Goal: Information Seeking & Learning: Learn about a topic

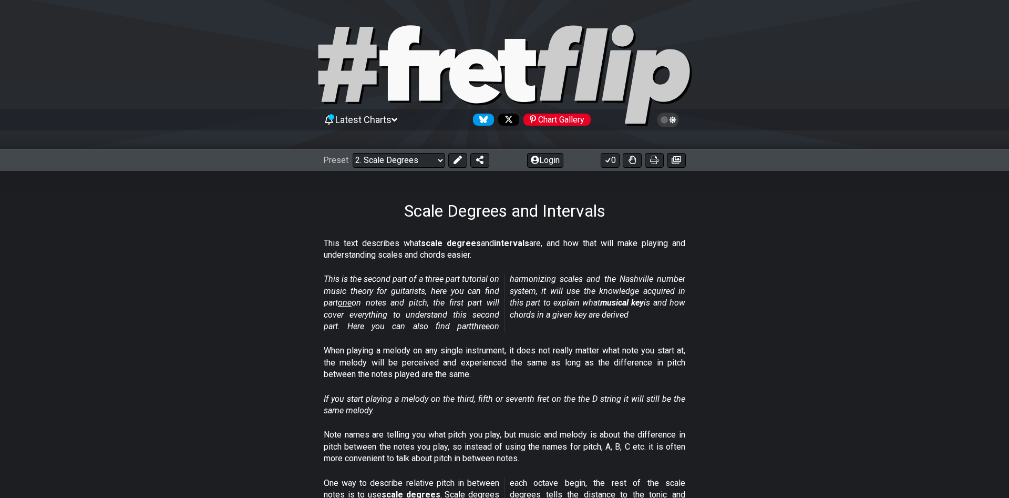
select select "/scale-degrees-and-intervals"
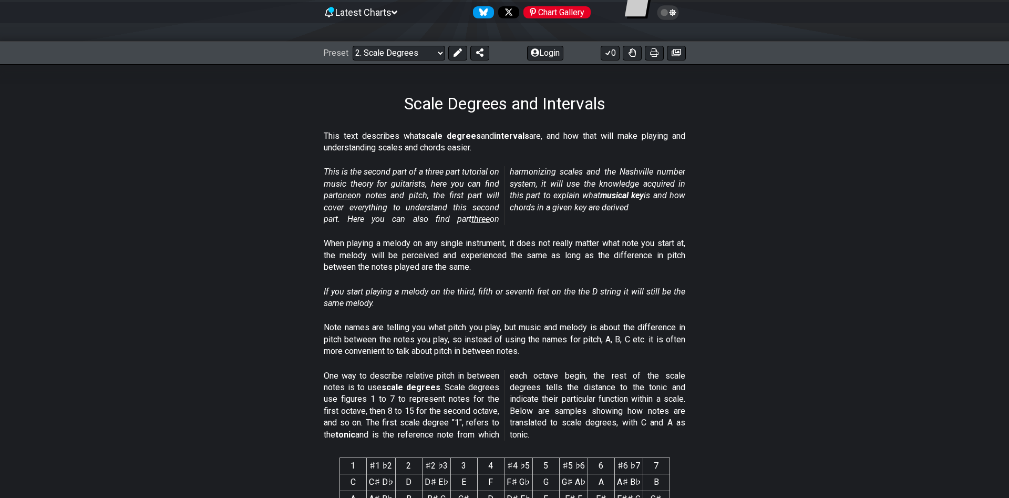
scroll to position [107, 0]
drag, startPoint x: 324, startPoint y: 329, endPoint x: 402, endPoint y: 334, distance: 77.9
click at [402, 334] on p "Note names are telling you what pitch you play, but music and melody is about t…" at bounding box center [504, 339] width 361 height 35
drag, startPoint x: 325, startPoint y: 328, endPoint x: 433, endPoint y: 339, distance: 108.9
click at [433, 339] on p "Note names are telling you what pitch you play, but music and melody is about t…" at bounding box center [504, 339] width 361 height 35
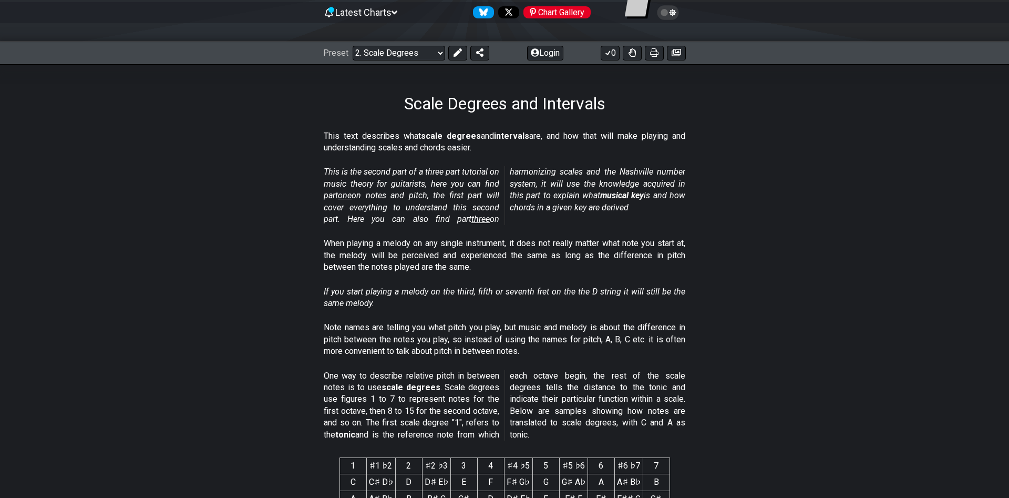
click at [433, 339] on p "Note names are telling you what pitch you play, but music and melody is about t…" at bounding box center [504, 339] width 361 height 35
click at [334, 134] on p "This text describes what scale degrees and intervals are, and how that will mak…" at bounding box center [504, 142] width 361 height 24
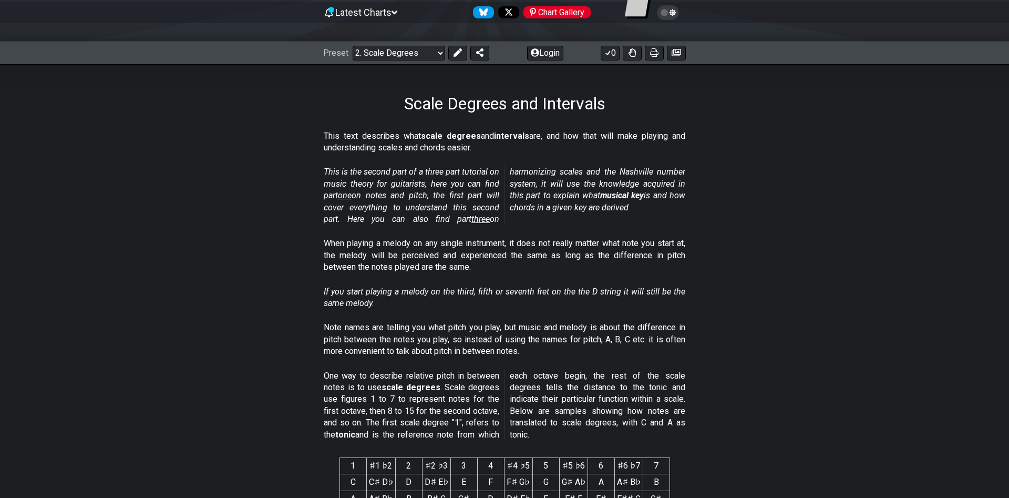
click at [415, 102] on h1 "Scale Degrees and Intervals" at bounding box center [504, 104] width 201 height 20
click at [341, 373] on p "One way to describe relative pitch in between notes is to use scale degrees . S…" at bounding box center [504, 405] width 361 height 70
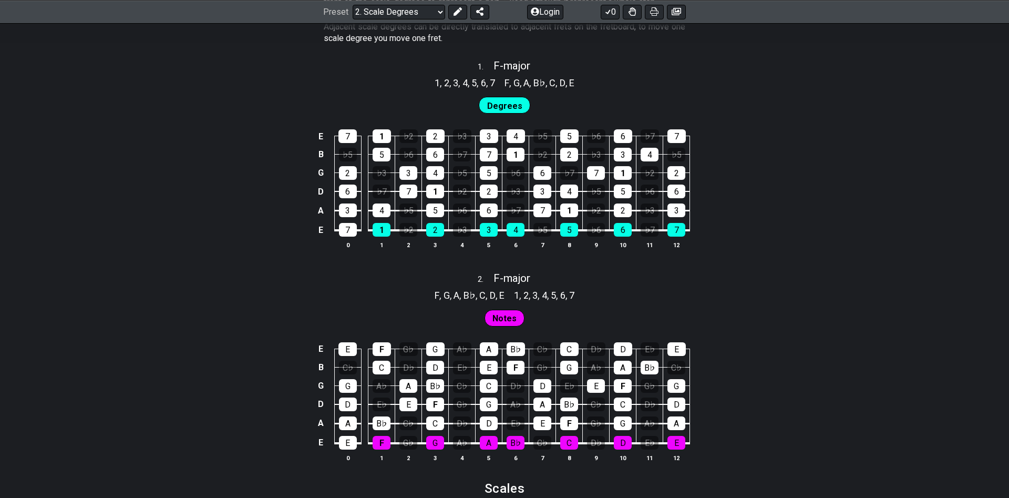
scroll to position [697, 0]
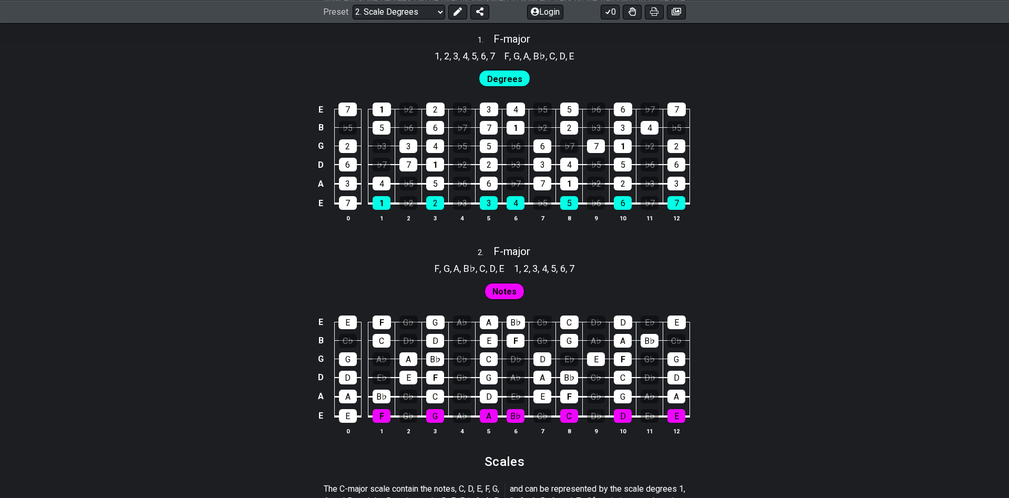
drag, startPoint x: 433, startPoint y: 271, endPoint x: 557, endPoint y: 274, distance: 123.5
click at [549, 274] on div "F , G , A , B♭ , C , D , E 1 , 2 , 3 , 4 , 5 , 6 , 7" at bounding box center [504, 267] width 1009 height 17
click at [511, 251] on span "F - major" at bounding box center [511, 251] width 37 height 13
select select "F"
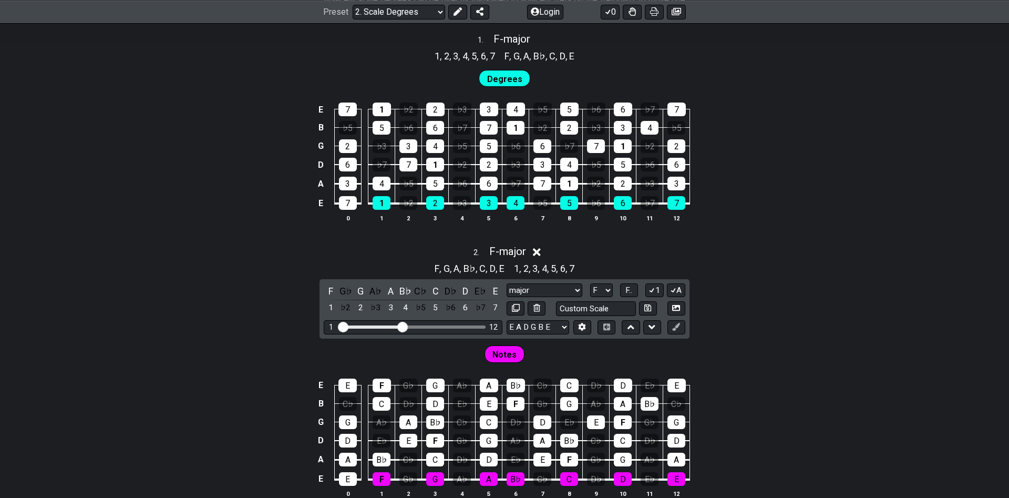
click at [541, 253] on icon at bounding box center [537, 251] width 8 height 11
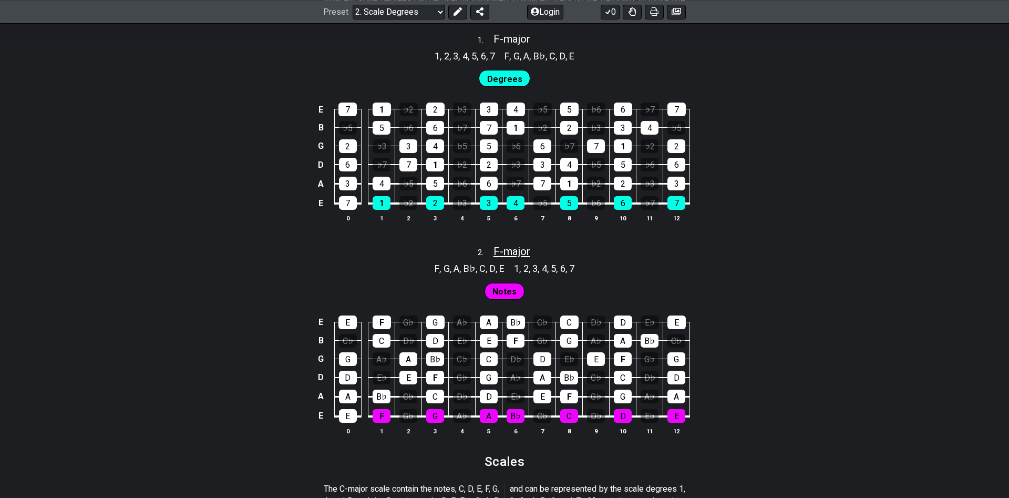
click at [504, 257] on span "F - major" at bounding box center [511, 251] width 37 height 13
select select "F"
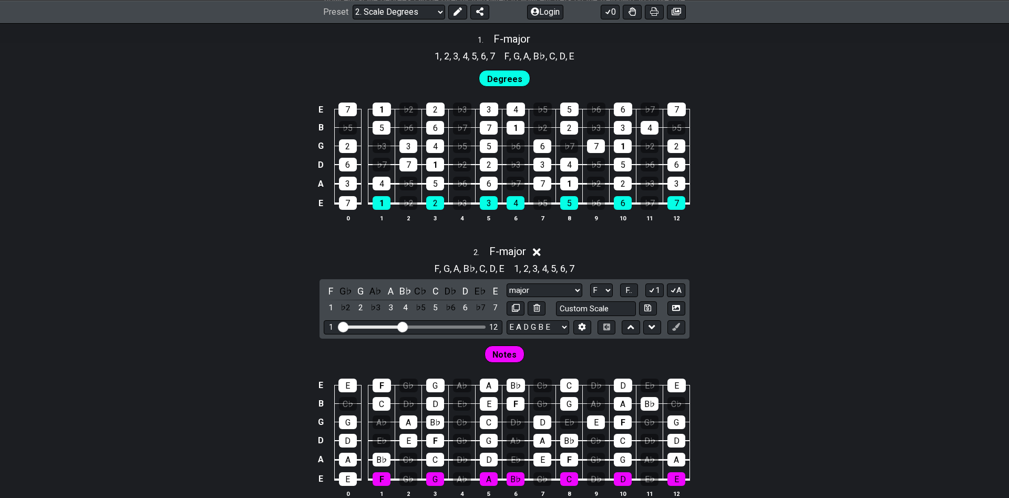
click at [537, 256] on icon at bounding box center [537, 252] width 8 height 8
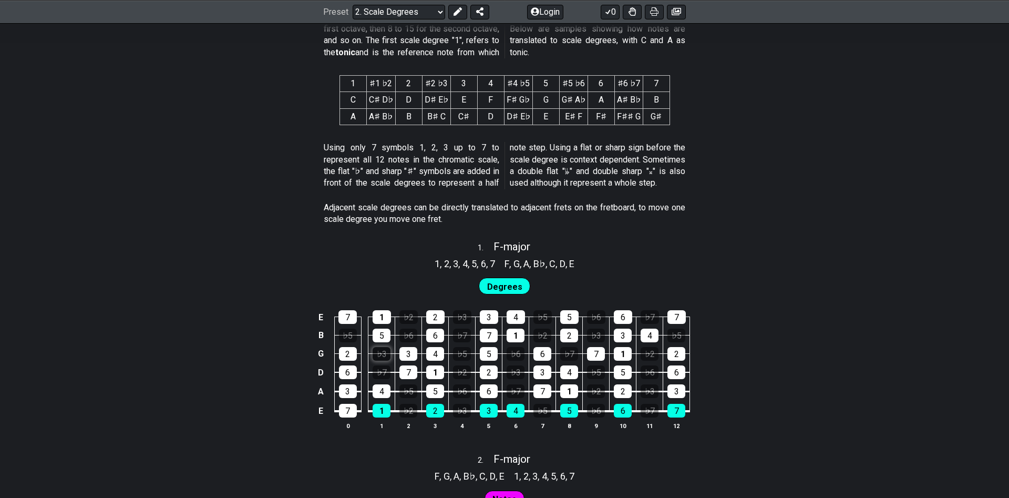
scroll to position [536, 0]
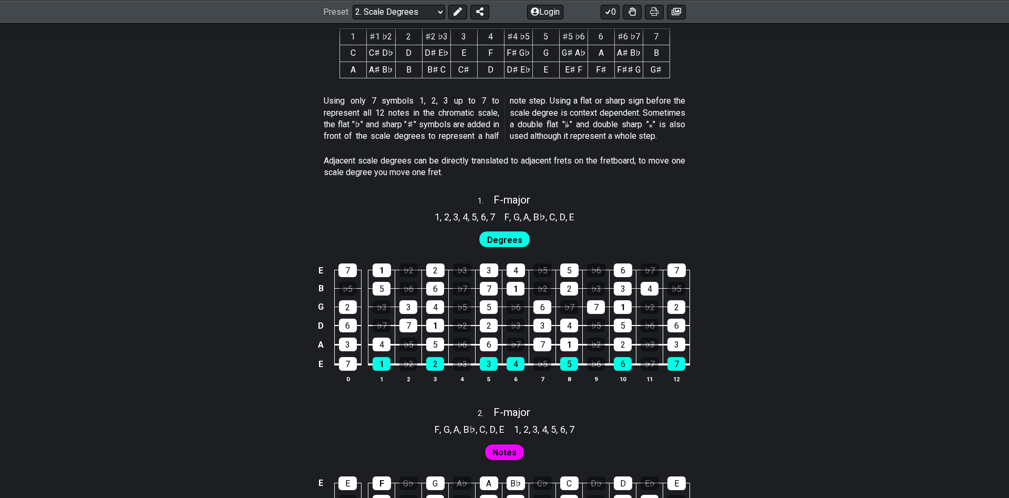
click at [508, 243] on span "Degrees" at bounding box center [504, 239] width 35 height 15
click at [516, 200] on span "F - major" at bounding box center [511, 199] width 37 height 13
select select "F"
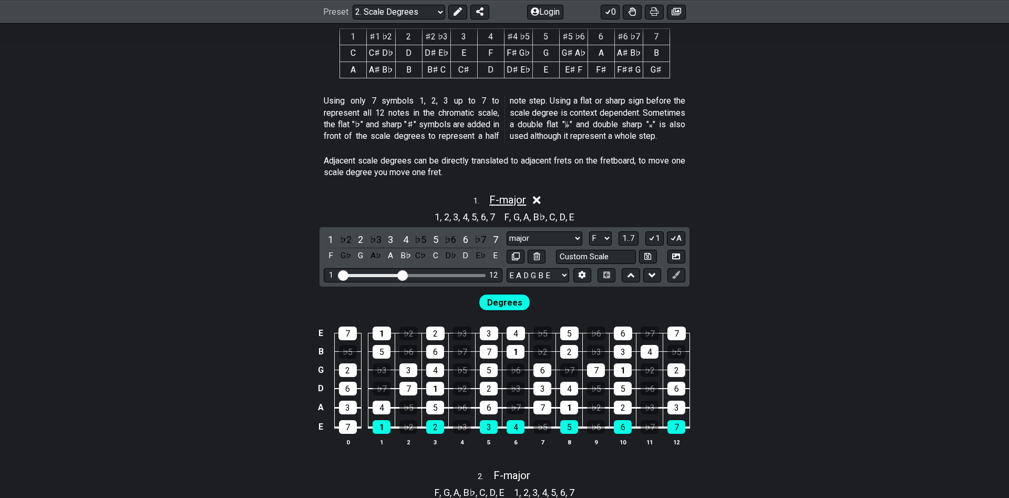
click at [512, 203] on span "F - major" at bounding box center [507, 199] width 37 height 13
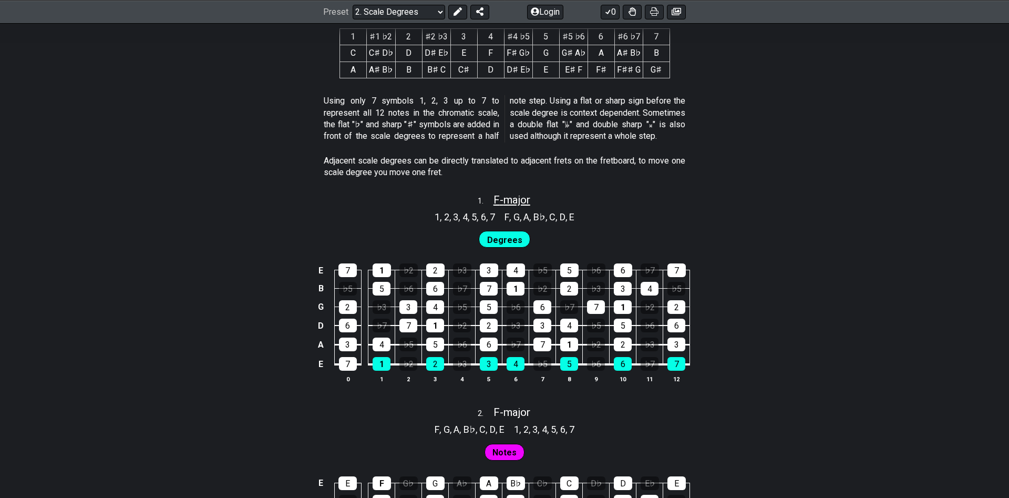
click at [514, 204] on span "F - major" at bounding box center [511, 199] width 37 height 13
select select "F"
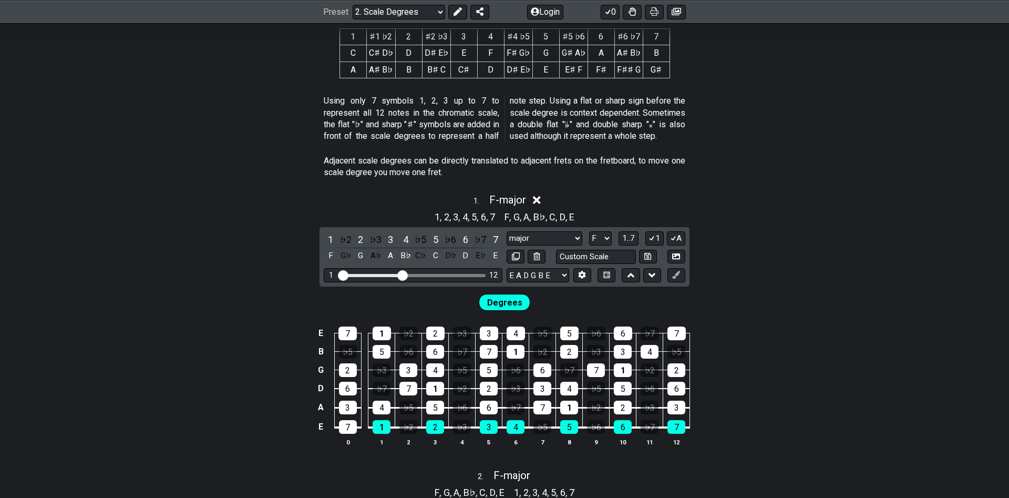
click at [810, 266] on div "1 . F - major 1 , 2 , 3 , 4 , 5 , 6 , 7 F , G , A , B♭ , C , D , E 1 ♭2 2 ♭3 3 …" at bounding box center [504, 323] width 1009 height 273
click at [536, 200] on icon at bounding box center [537, 199] width 8 height 11
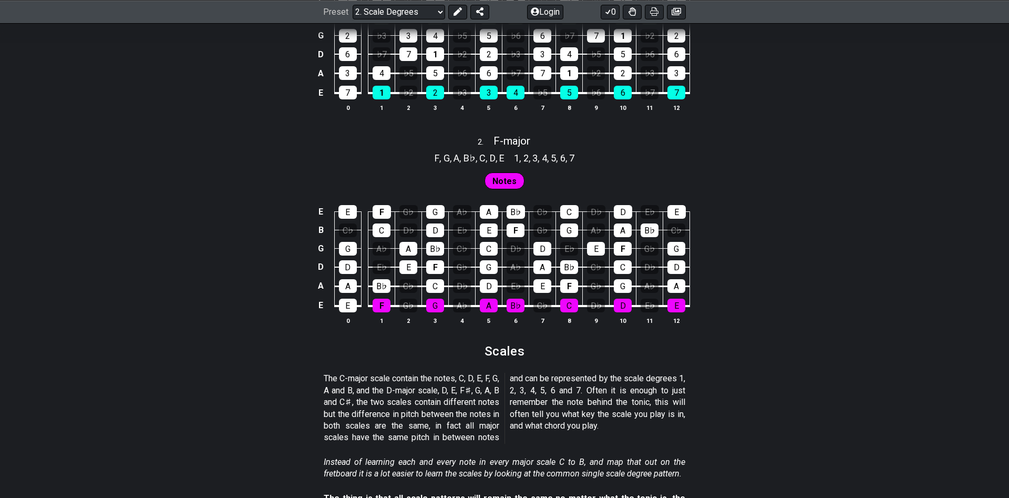
scroll to position [804, 0]
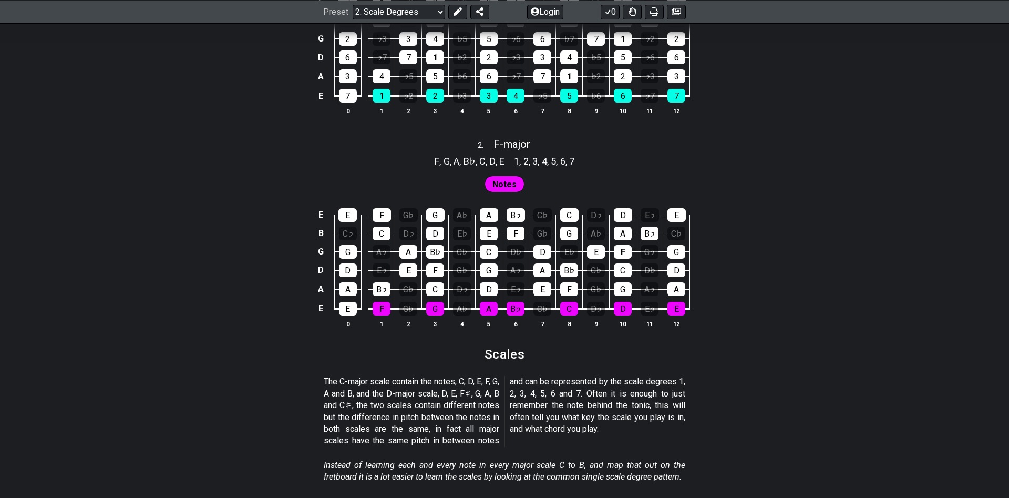
click at [502, 187] on span "Notes" at bounding box center [504, 184] width 24 height 15
click at [544, 165] on span "4" at bounding box center [544, 161] width 5 height 14
click at [530, 148] on span "F - major" at bounding box center [511, 144] width 37 height 13
select select "F"
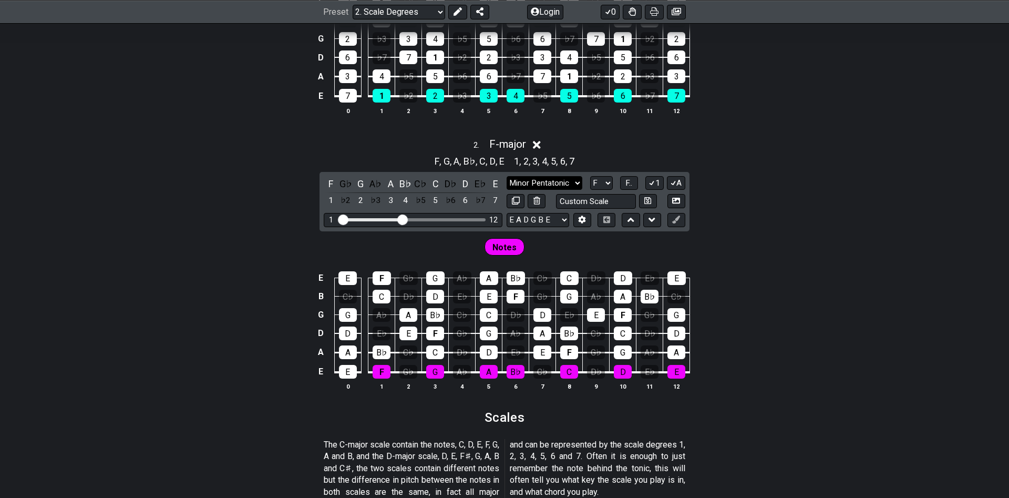
click option "Minor Pentatonic" at bounding box center [0, 0] width 0 height 0
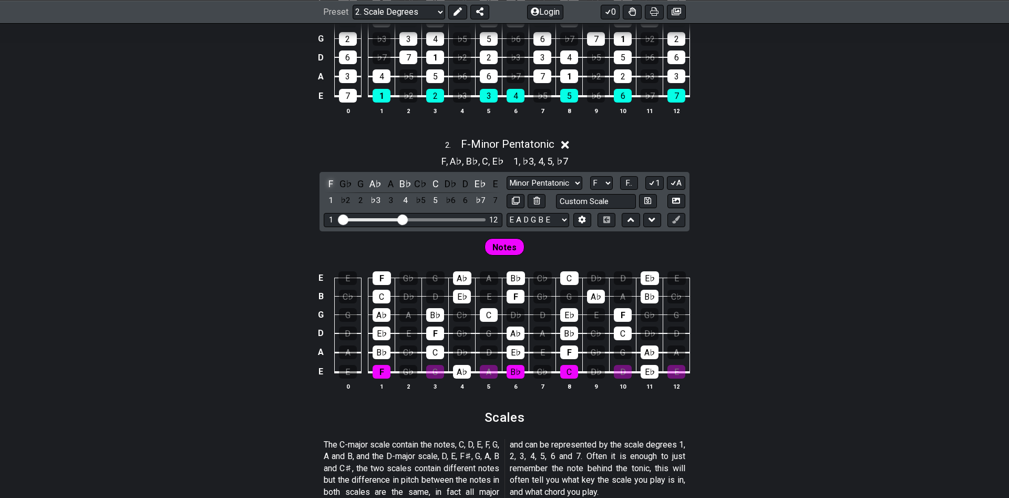
click at [332, 184] on div "F" at bounding box center [331, 184] width 14 height 14
click at [375, 188] on div "A♭" at bounding box center [376, 184] width 14 height 14
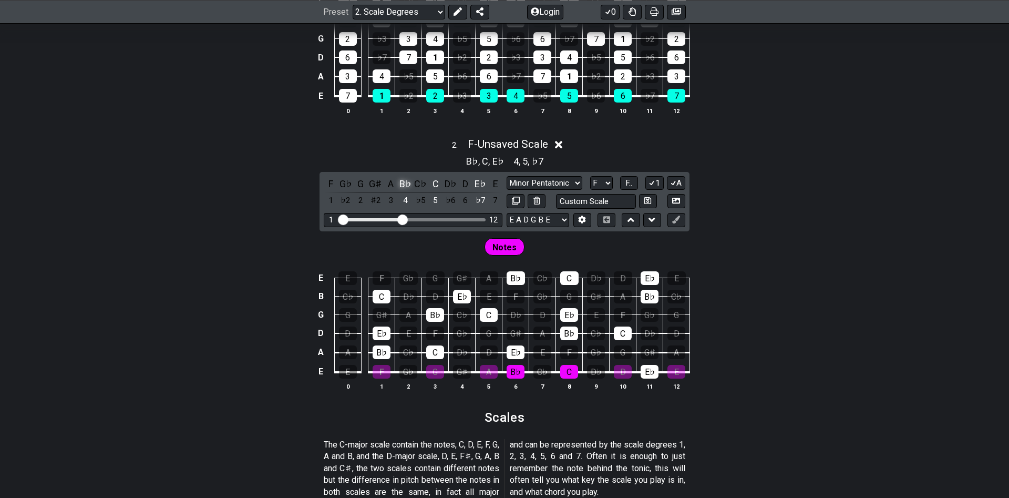
click at [411, 185] on div "B♭" at bounding box center [406, 184] width 14 height 14
click at [435, 184] on div "C" at bounding box center [436, 184] width 14 height 14
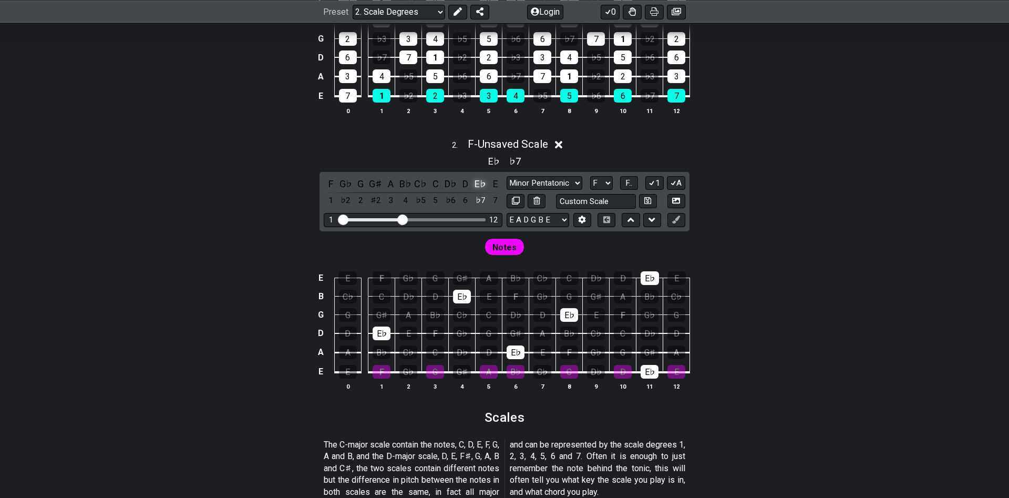
click at [479, 186] on div "E♭" at bounding box center [480, 184] width 14 height 14
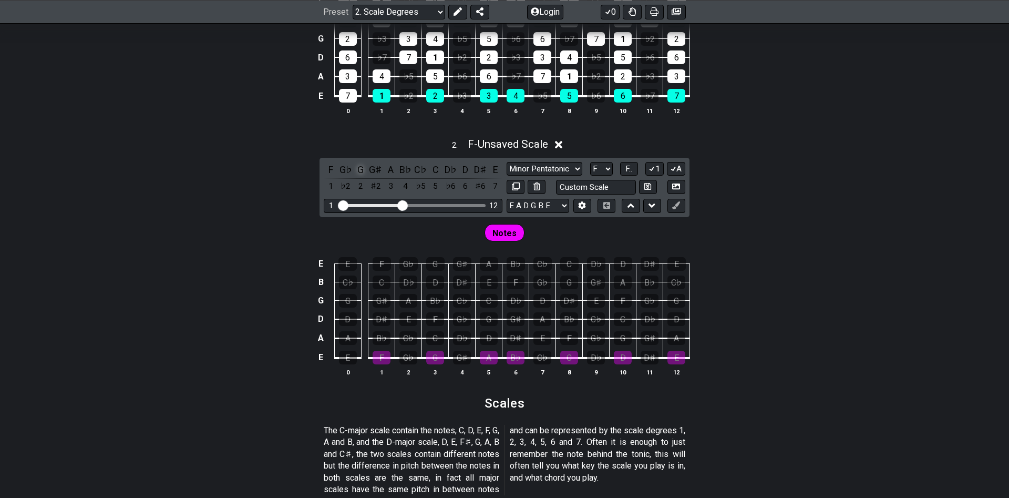
click at [364, 171] on div "G" at bounding box center [361, 169] width 14 height 14
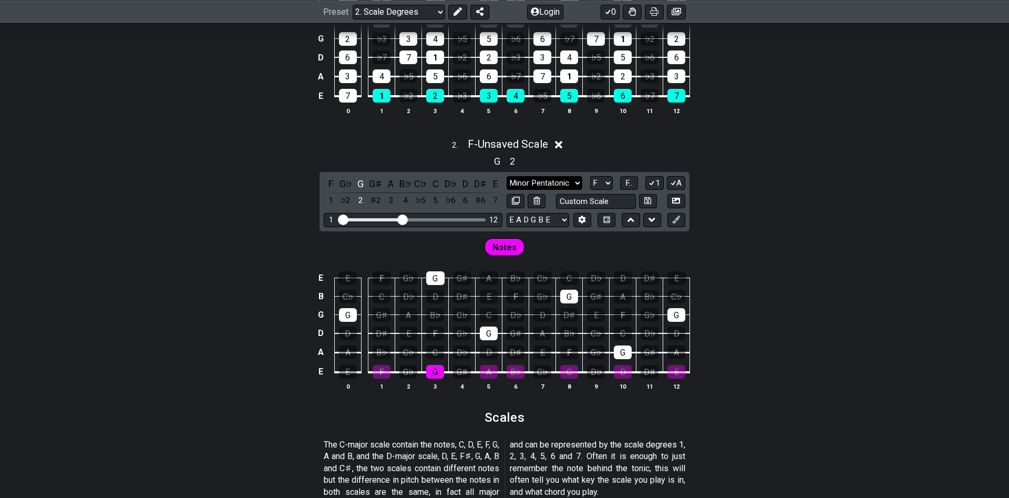
click at [507, 176] on select "major major Minor Pentatonic Major Pentatonic Minor Blues Major Blues Major / […" at bounding box center [545, 183] width 76 height 14
select select "Major / [PERSON_NAME]"
click option "Major / [PERSON_NAME]" at bounding box center [0, 0] width 0 height 0
